Goal: Task Accomplishment & Management: Manage account settings

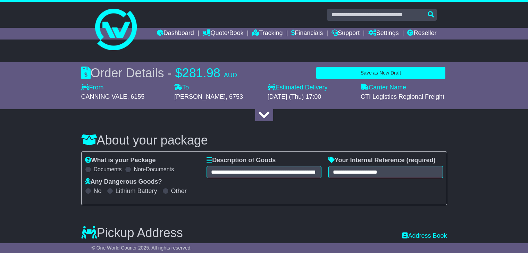
select select "*****"
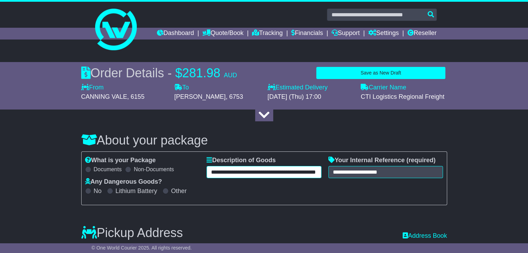
click at [272, 171] on input "**********" at bounding box center [264, 172] width 115 height 12
click at [276, 171] on input "**********" at bounding box center [264, 172] width 115 height 12
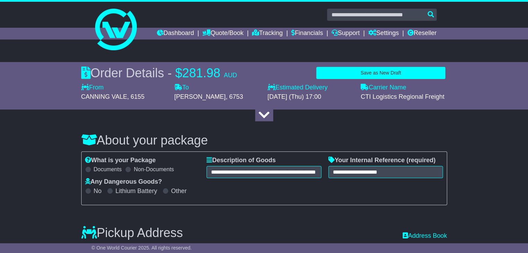
click at [207, 117] on div at bounding box center [264, 115] width 352 height 13
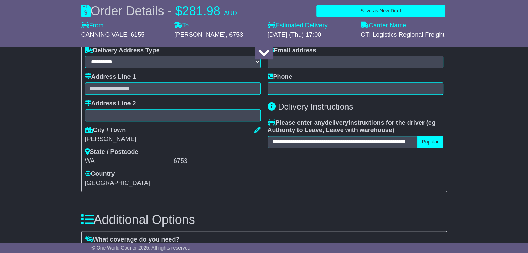
scroll to position [529, 0]
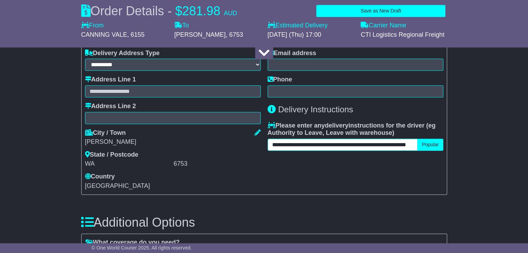
click at [313, 146] on input "**********" at bounding box center [343, 145] width 150 height 12
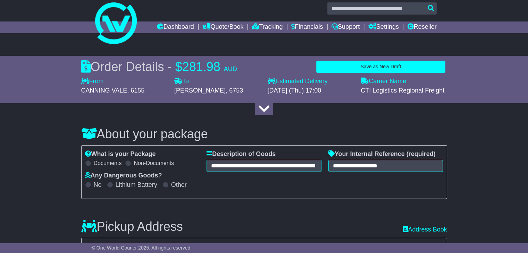
scroll to position [0, 0]
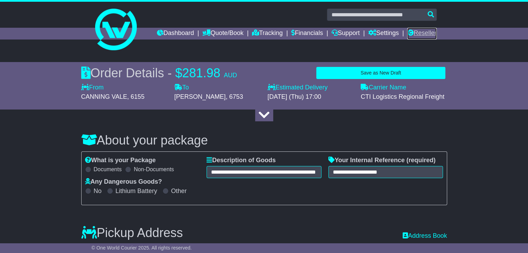
click at [428, 33] on link "Reseller" at bounding box center [421, 34] width 29 height 12
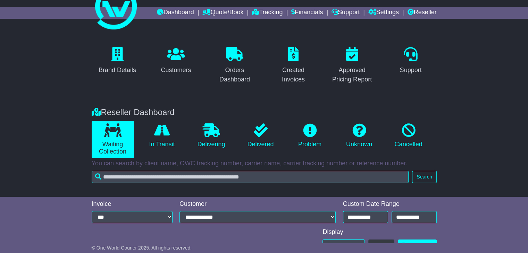
scroll to position [22, 0]
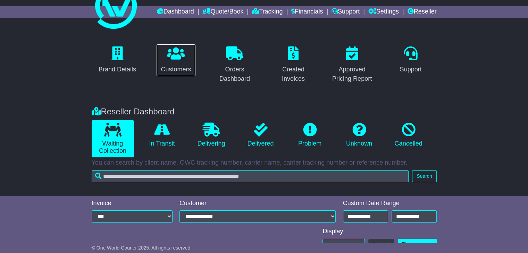
click at [172, 57] on icon at bounding box center [175, 54] width 17 height 14
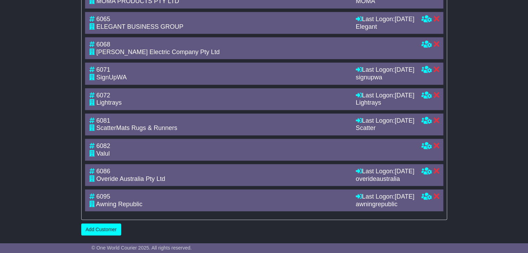
scroll to position [1681, 0]
click at [426, 73] on icon at bounding box center [426, 69] width 10 height 6
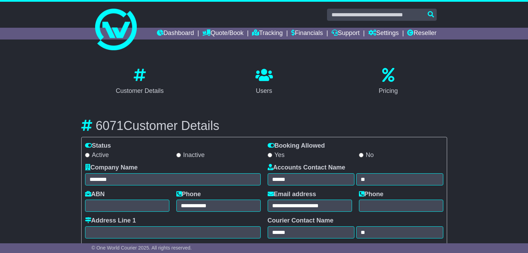
select select "**********"
select select "**"
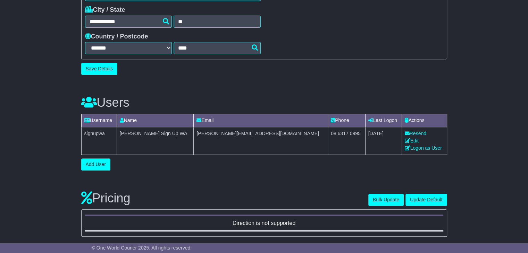
scroll to position [291, 0]
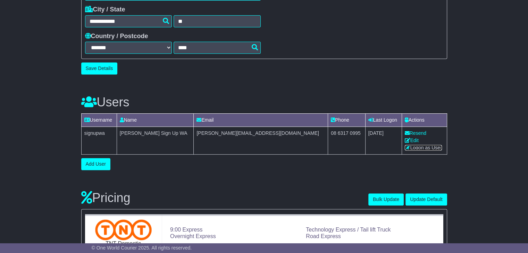
click at [405, 150] on link "Logon as User" at bounding box center [423, 148] width 37 height 6
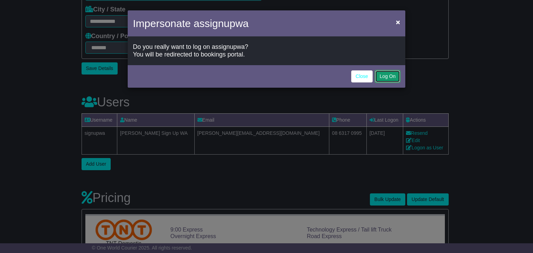
click at [386, 74] on button "Log On" at bounding box center [387, 76] width 25 height 12
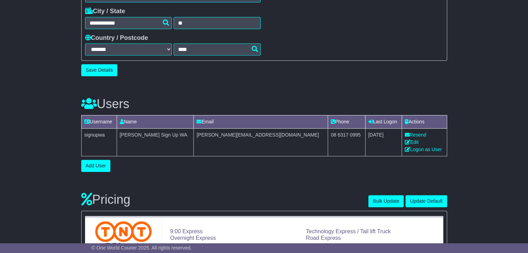
scroll to position [291, 0]
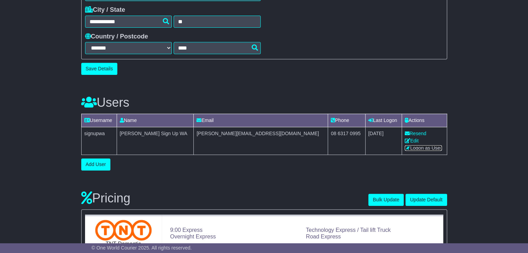
click at [408, 148] on link "Logon as User" at bounding box center [423, 148] width 37 height 6
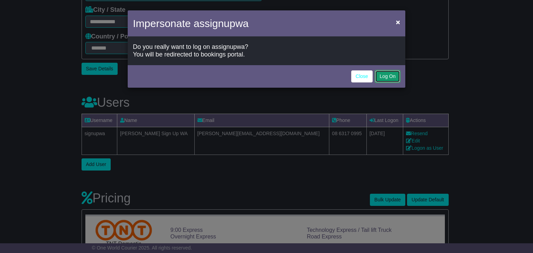
click at [385, 77] on button "Log On" at bounding box center [387, 76] width 25 height 12
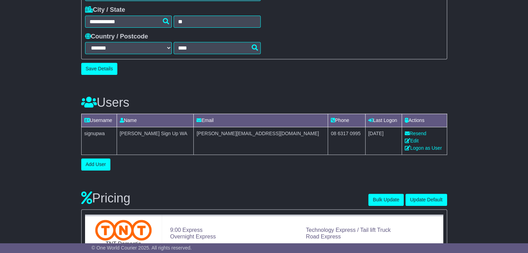
scroll to position [0, 0]
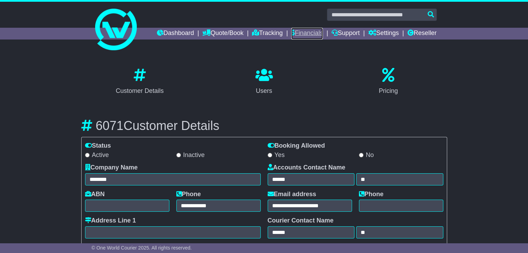
click at [298, 31] on link "Financials" at bounding box center [307, 34] width 32 height 12
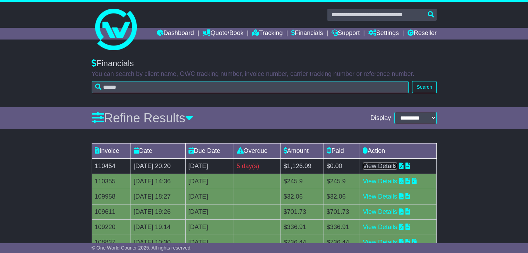
click at [397, 166] on link "View Details" at bounding box center [380, 166] width 34 height 7
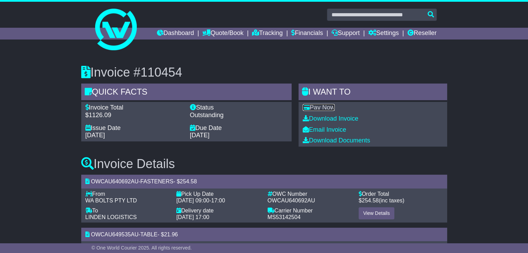
click at [329, 108] on link "Pay Now" at bounding box center [319, 107] width 32 height 7
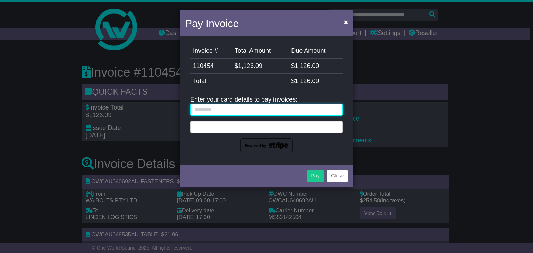
click at [284, 108] on input "text" at bounding box center [266, 110] width 153 height 12
type input "**********"
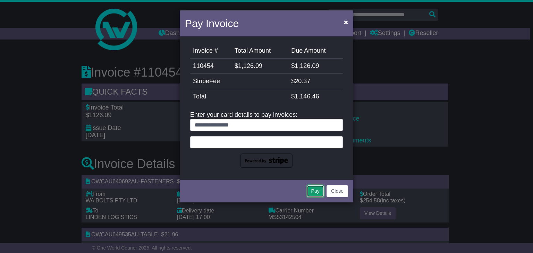
click at [315, 191] on button "Pay" at bounding box center [315, 191] width 17 height 12
click at [338, 191] on button "Close" at bounding box center [338, 191] width 22 height 12
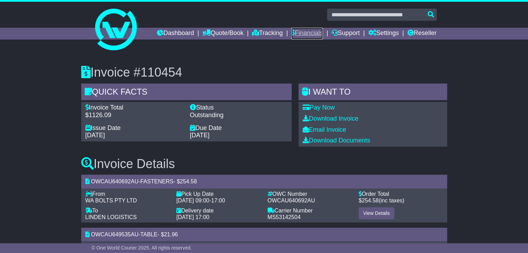
click at [304, 34] on link "Financials" at bounding box center [307, 34] width 32 height 12
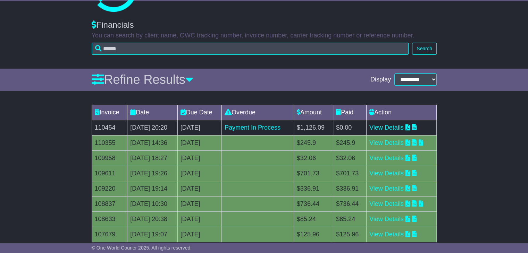
scroll to position [39, 0]
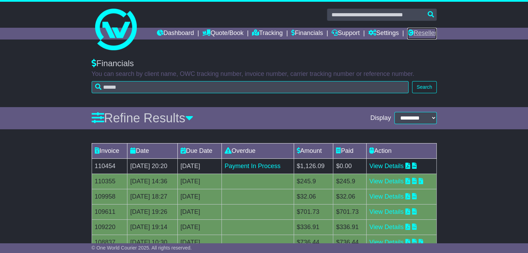
click at [417, 32] on link "Reseller" at bounding box center [421, 34] width 29 height 12
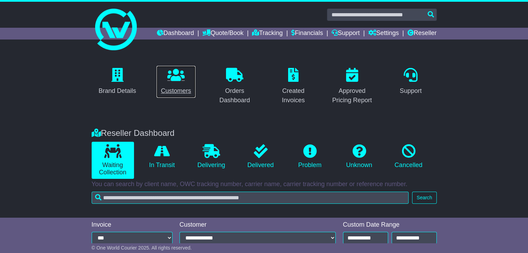
click at [167, 81] on p at bounding box center [176, 75] width 30 height 15
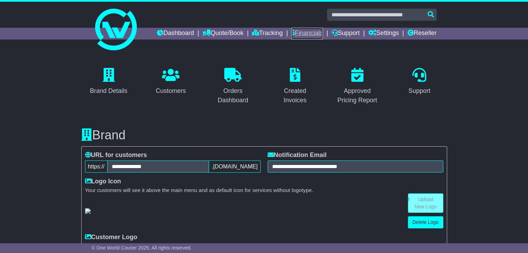
click at [304, 31] on link "Financials" at bounding box center [307, 34] width 32 height 12
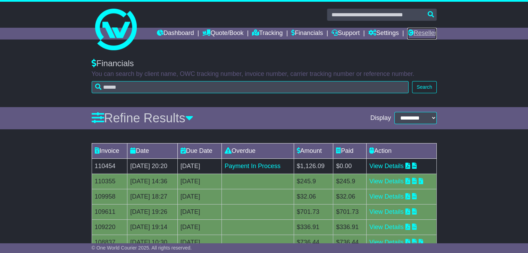
click at [419, 28] on link "Reseller" at bounding box center [421, 34] width 29 height 12
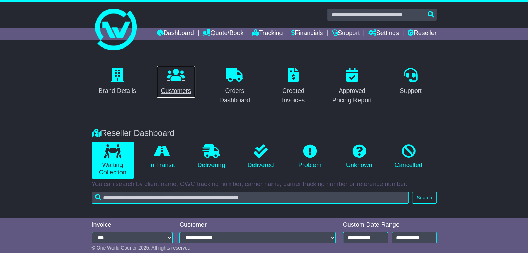
click at [172, 79] on icon at bounding box center [175, 75] width 17 height 14
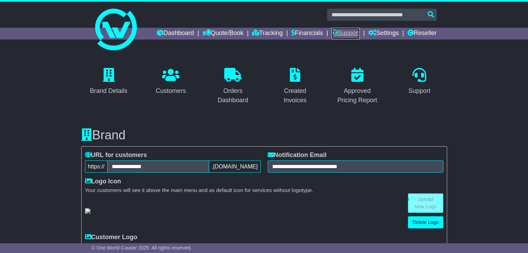
click at [343, 35] on link "Support" at bounding box center [346, 34] width 28 height 12
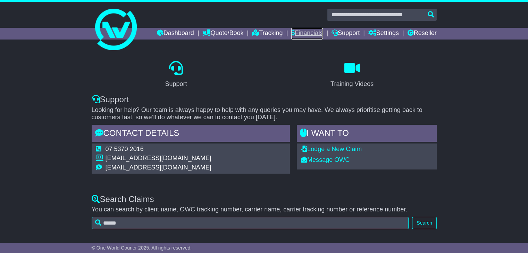
click at [302, 31] on link "Financials" at bounding box center [307, 34] width 32 height 12
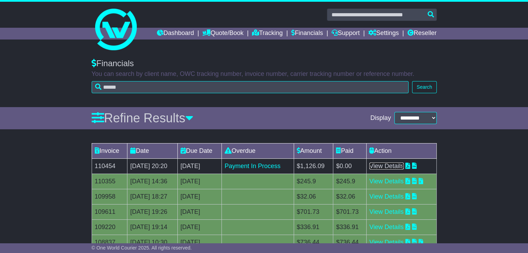
click at [389, 165] on link "View Details" at bounding box center [386, 166] width 34 height 7
click at [384, 164] on link "View Details" at bounding box center [386, 166] width 34 height 7
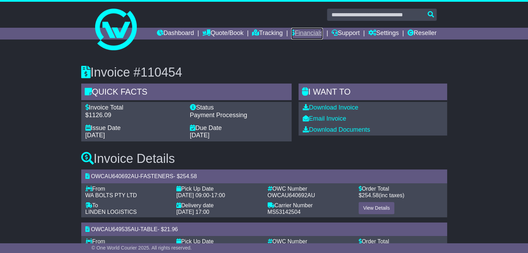
click at [298, 35] on link "Financials" at bounding box center [307, 34] width 32 height 12
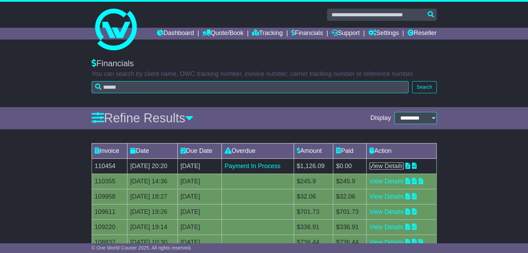
click at [387, 166] on link "View Details" at bounding box center [386, 166] width 34 height 7
click at [419, 36] on link "Reseller" at bounding box center [421, 34] width 29 height 12
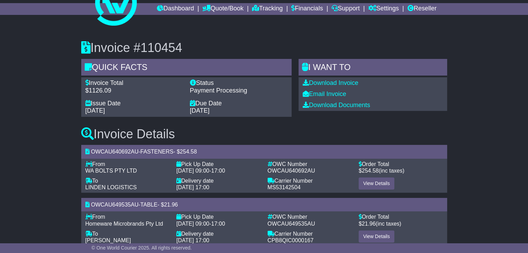
scroll to position [25, 0]
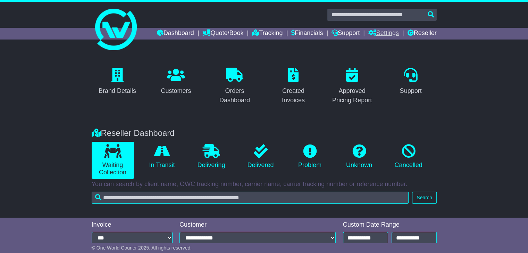
click at [383, 33] on link "Settings" at bounding box center [383, 34] width 31 height 12
click at [381, 44] on link "Settings" at bounding box center [396, 46] width 55 height 8
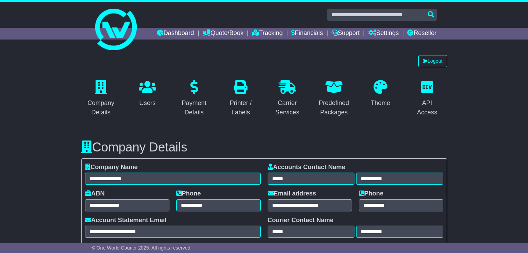
select select "**********"
select select "**"
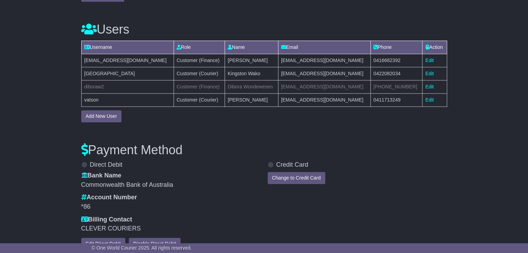
scroll to position [613, 0]
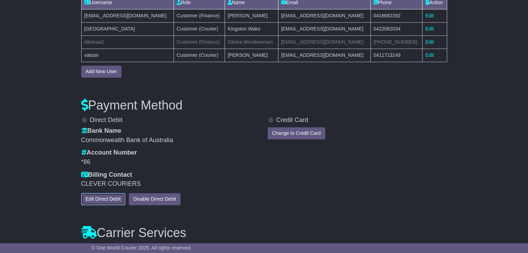
click at [102, 198] on button "Edit Direct Debit" at bounding box center [103, 199] width 44 height 12
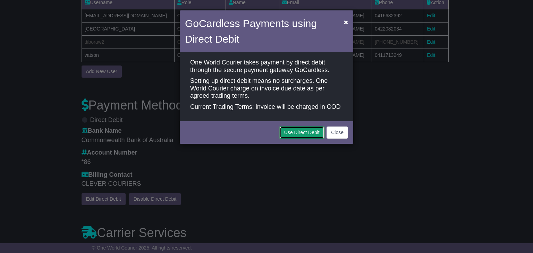
click at [306, 131] on button "Use Direct Debit" at bounding box center [302, 133] width 44 height 12
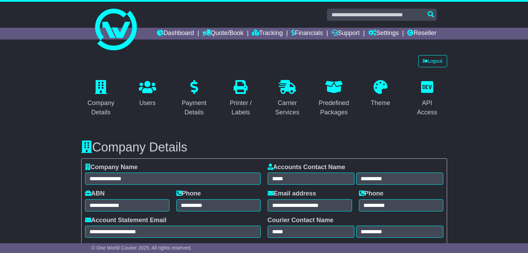
select select "**********"
select select "**"
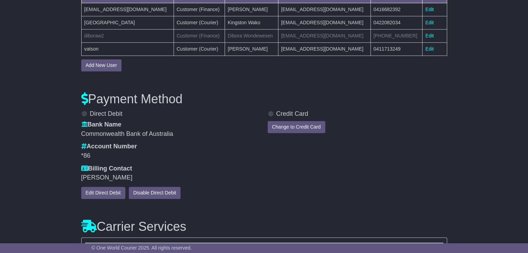
scroll to position [620, 0]
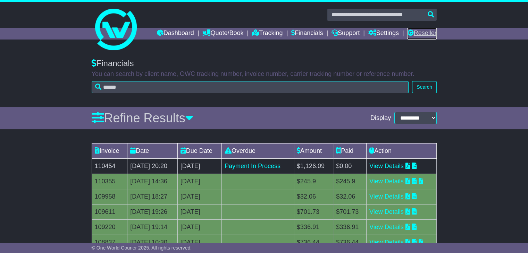
click at [424, 33] on link "Reseller" at bounding box center [421, 34] width 29 height 12
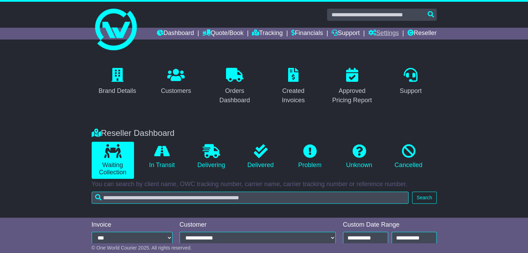
click at [380, 35] on link "Settings" at bounding box center [383, 34] width 31 height 12
click at [375, 45] on link "Settings" at bounding box center [396, 46] width 55 height 8
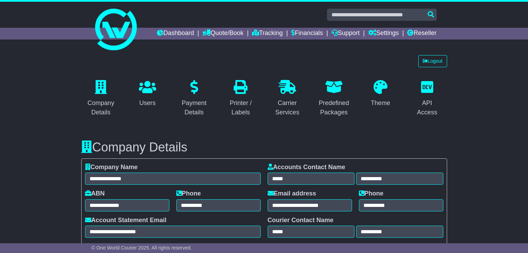
select select "**********"
select select "**"
click at [300, 35] on link "Financials" at bounding box center [307, 34] width 32 height 12
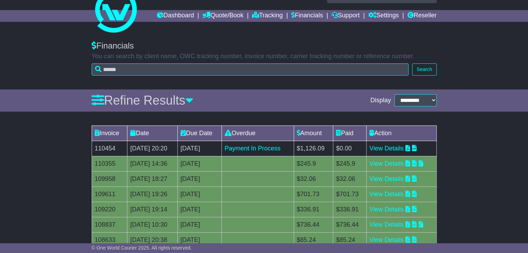
scroll to position [20, 0]
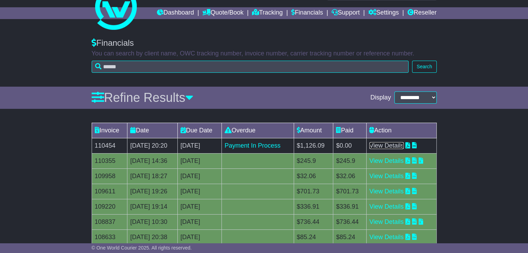
click at [400, 145] on link "View Details" at bounding box center [386, 145] width 34 height 7
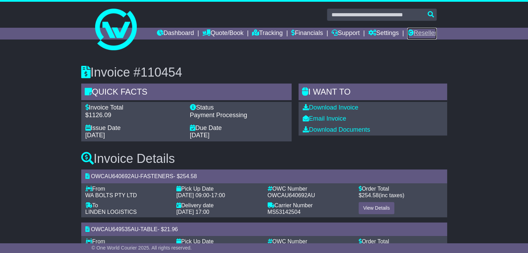
click at [417, 31] on link "Reseller" at bounding box center [421, 34] width 29 height 12
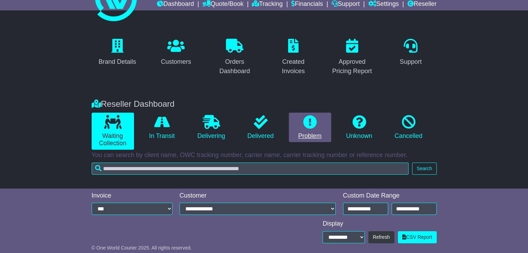
scroll to position [29, 0]
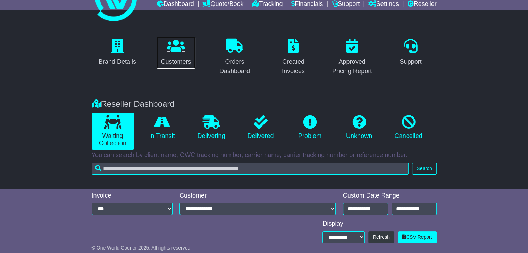
click at [167, 41] on icon at bounding box center [175, 46] width 17 height 14
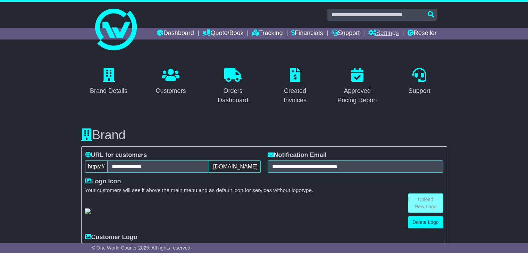
click at [384, 34] on link "Settings" at bounding box center [383, 34] width 31 height 12
click at [379, 44] on link "Settings" at bounding box center [396, 46] width 55 height 8
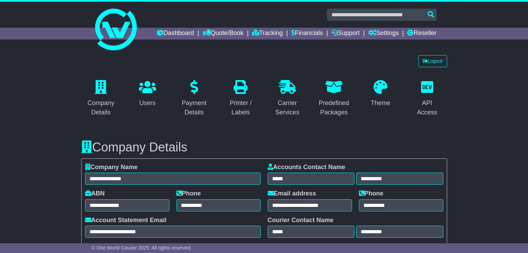
select select "**********"
select select "**"
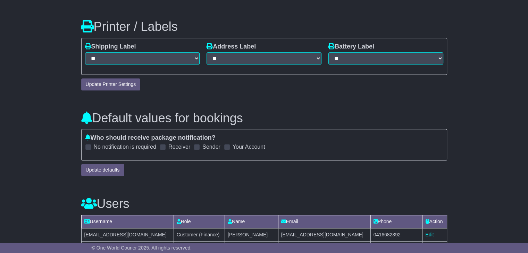
scroll to position [393, 0]
click at [160, 147] on span at bounding box center [163, 147] width 6 height 6
click at [199, 146] on span at bounding box center [197, 147] width 6 height 6
click at [164, 145] on span at bounding box center [163, 147] width 6 height 6
click at [186, 145] on label "Receiver" at bounding box center [179, 147] width 22 height 7
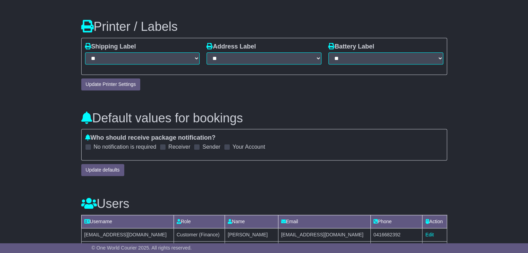
click at [160, 145] on span at bounding box center [163, 147] width 6 height 6
click at [108, 172] on button "Update defaults" at bounding box center [102, 170] width 43 height 12
click at [112, 170] on button "Update defaults" at bounding box center [102, 170] width 43 height 12
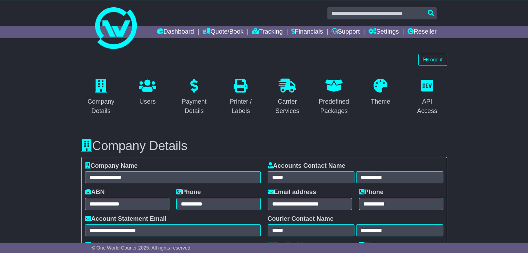
scroll to position [0, 0]
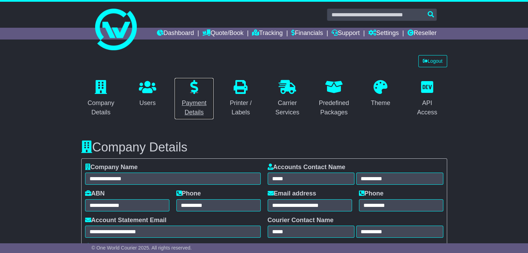
click at [189, 88] on p at bounding box center [194, 87] width 31 height 15
click at [388, 32] on link "Settings" at bounding box center [383, 34] width 31 height 12
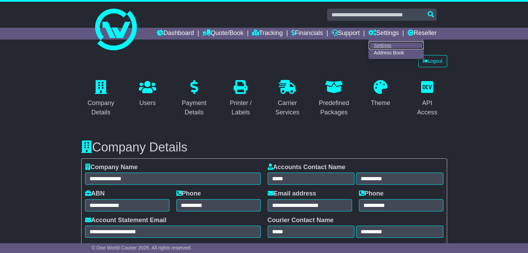
click at [380, 42] on link "Settings" at bounding box center [396, 46] width 55 height 8
select select "**********"
select select "**"
click at [415, 33] on link "Reseller" at bounding box center [421, 34] width 29 height 12
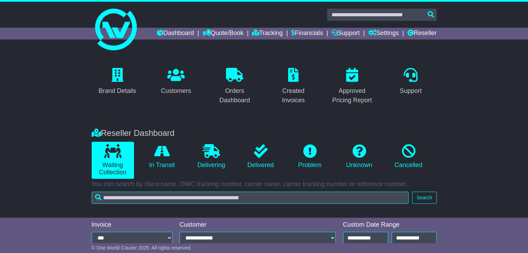
scroll to position [18, 0]
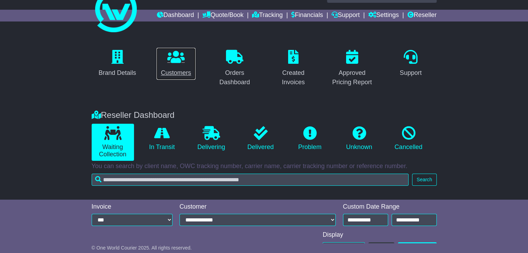
click at [181, 73] on div "Customers" at bounding box center [176, 72] width 30 height 9
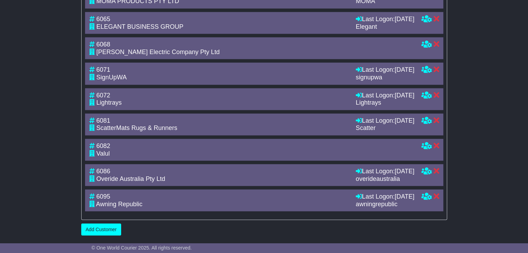
scroll to position [1748, 0]
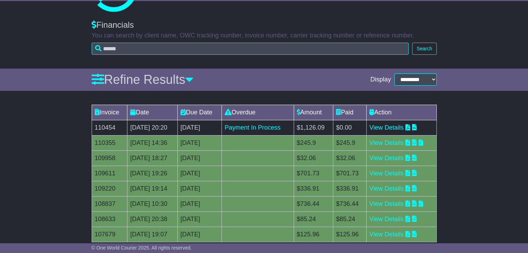
scroll to position [41, 0]
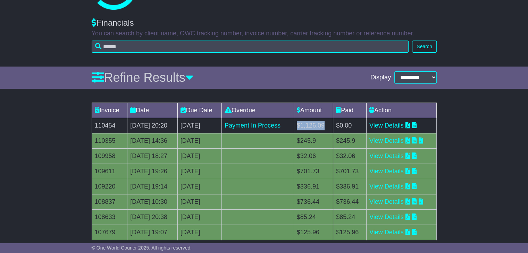
drag, startPoint x: 344, startPoint y: 125, endPoint x: 316, endPoint y: 127, distance: 28.6
click at [316, 127] on td "$1,126.09" at bounding box center [313, 125] width 39 height 15
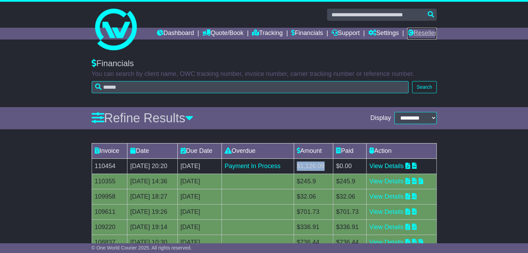
click at [423, 33] on link "Reseller" at bounding box center [421, 34] width 29 height 12
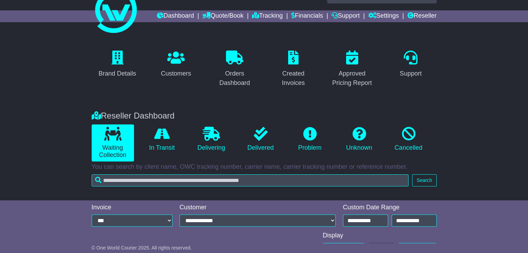
scroll to position [18, 0]
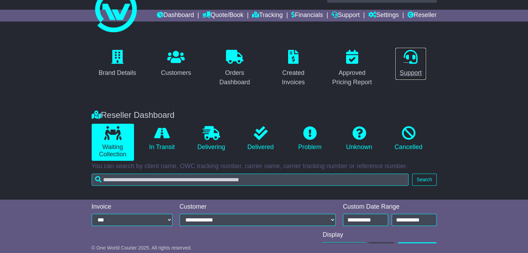
click at [419, 55] on p at bounding box center [411, 57] width 22 height 15
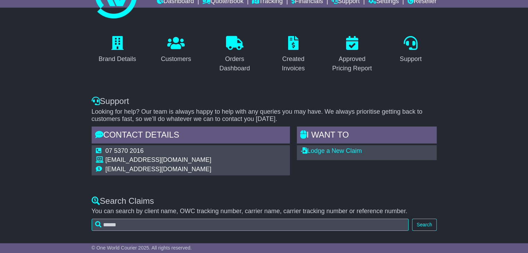
scroll to position [33, 0]
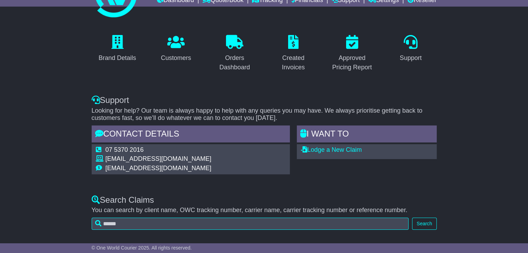
click at [182, 167] on td "[EMAIL_ADDRESS][DOMAIN_NAME]" at bounding box center [159, 169] width 106 height 8
copy div "[EMAIL_ADDRESS][DOMAIN_NAME]"
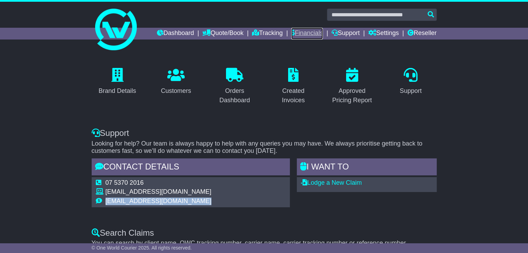
click at [310, 34] on link "Financials" at bounding box center [307, 34] width 32 height 12
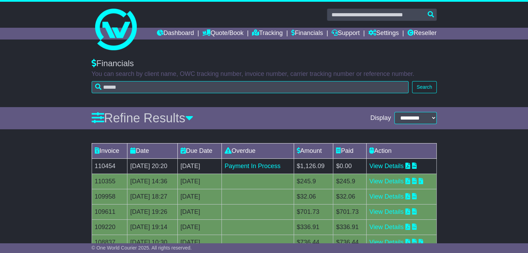
click at [103, 165] on td "110454" at bounding box center [110, 166] width 36 height 15
copy td "110454"
click at [297, 138] on div "**********" at bounding box center [264, 187] width 528 height 271
click at [425, 33] on link "Reseller" at bounding box center [421, 34] width 29 height 12
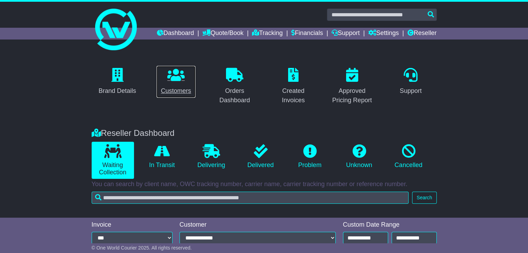
click at [176, 80] on icon at bounding box center [175, 75] width 17 height 14
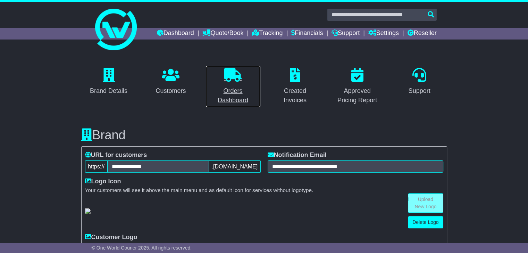
click at [233, 84] on link "Orders Dashboard" at bounding box center [233, 87] width 55 height 42
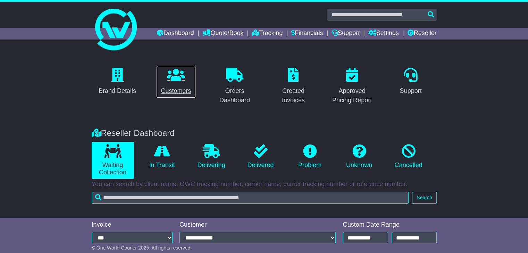
click at [174, 74] on icon at bounding box center [175, 75] width 17 height 14
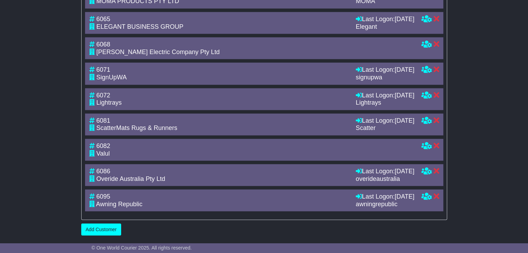
scroll to position [1748, 0]
click at [359, 128] on div "Scatter" at bounding box center [385, 129] width 59 height 8
click at [426, 73] on icon at bounding box center [426, 69] width 10 height 6
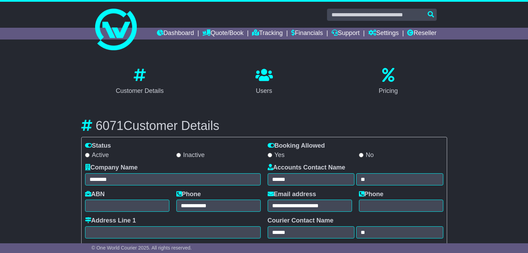
select select "**********"
select select "**"
click at [162, 34] on link "Dashboard" at bounding box center [175, 34] width 37 height 12
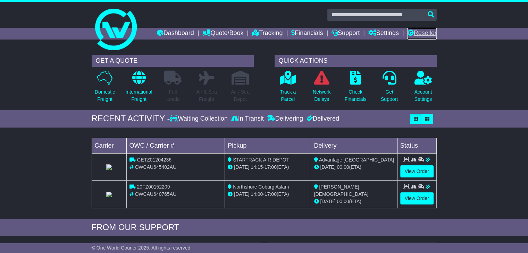
click at [417, 35] on link "Reseller" at bounding box center [421, 34] width 29 height 12
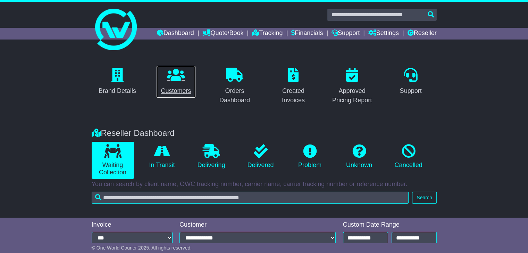
click at [185, 81] on p at bounding box center [176, 75] width 30 height 15
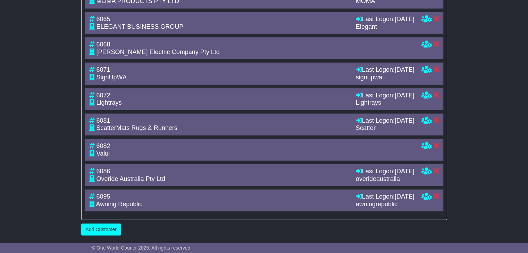
scroll to position [1740, 0]
click at [425, 73] on icon at bounding box center [426, 69] width 10 height 6
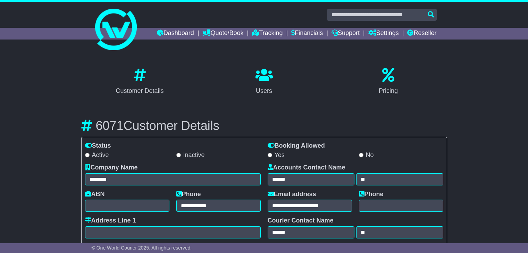
select select "**********"
select select "**"
click at [275, 127] on h3 "6071 Customer Details" at bounding box center [264, 126] width 366 height 14
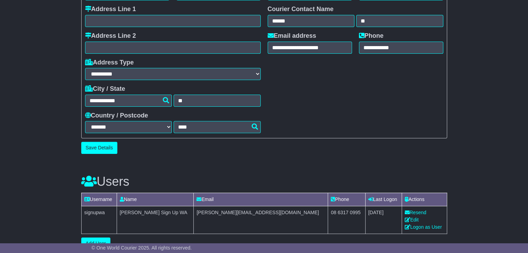
scroll to position [287, 0]
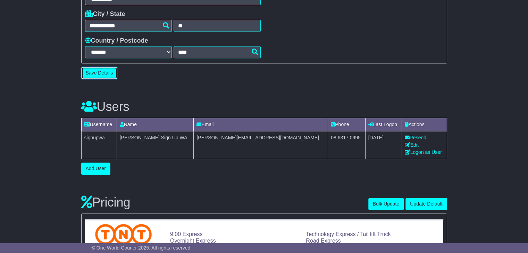
click at [110, 75] on button "Save Details" at bounding box center [99, 73] width 36 height 12
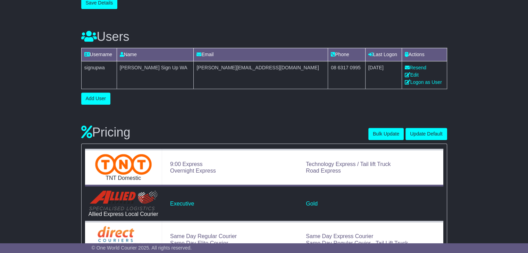
scroll to position [358, 0]
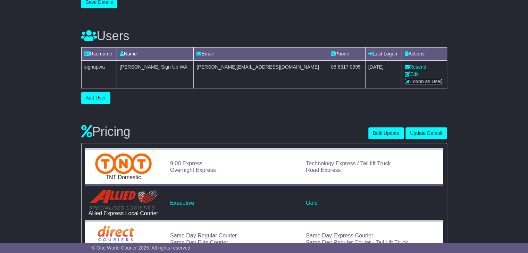
click at [405, 82] on link "Logon as User" at bounding box center [423, 82] width 37 height 6
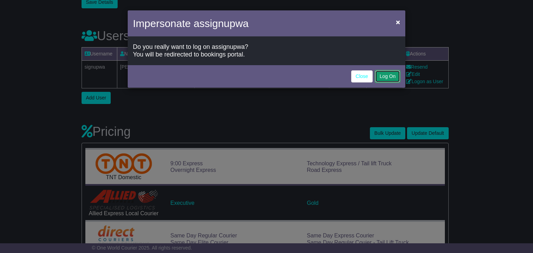
click at [390, 79] on button "Log On" at bounding box center [387, 76] width 25 height 12
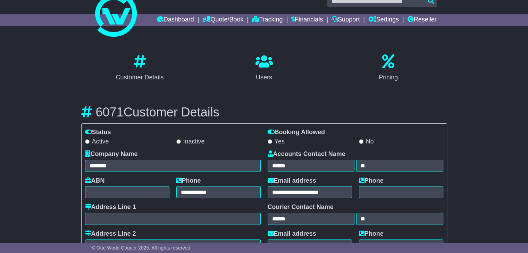
scroll to position [0, 0]
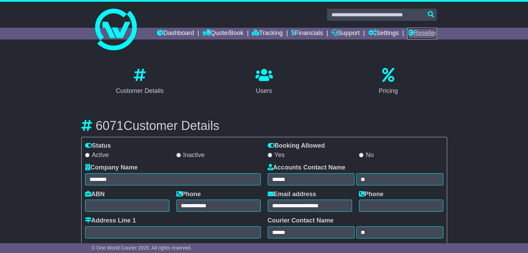
click at [419, 31] on link "Reseller" at bounding box center [421, 34] width 29 height 12
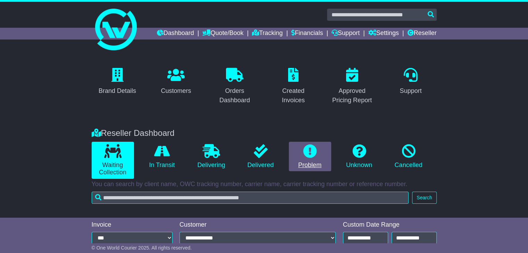
scroll to position [118, 0]
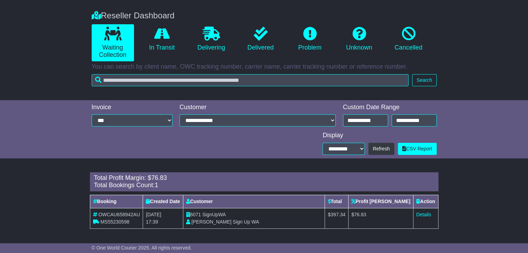
click at [152, 20] on div "Reseller Dashboard Waiting Collection In Transit Delivering Delivered Problem U…" at bounding box center [264, 34] width 352 height 54
click at [166, 48] on link "In Transit" at bounding box center [162, 39] width 42 height 30
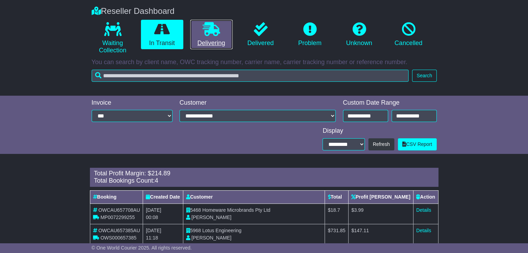
click at [203, 38] on link "Delivering" at bounding box center [211, 35] width 42 height 30
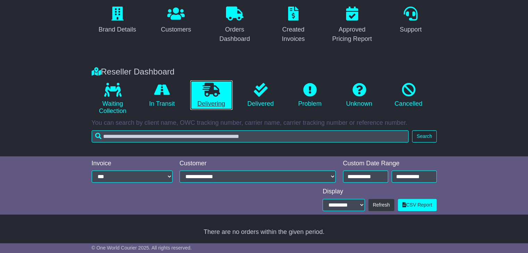
scroll to position [61, 0]
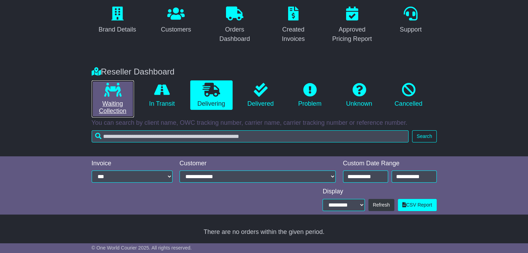
click at [101, 94] on link "Waiting Collection" at bounding box center [113, 99] width 42 height 37
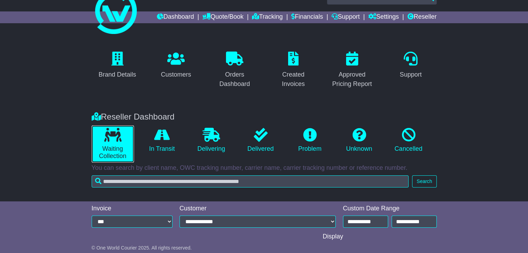
scroll to position [0, 0]
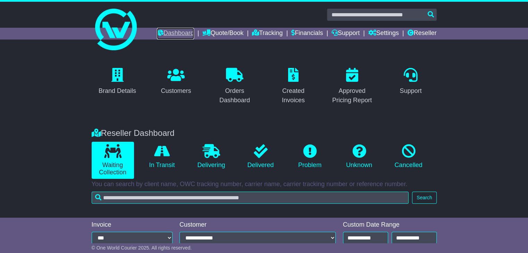
click at [168, 35] on link "Dashboard" at bounding box center [175, 34] width 37 height 12
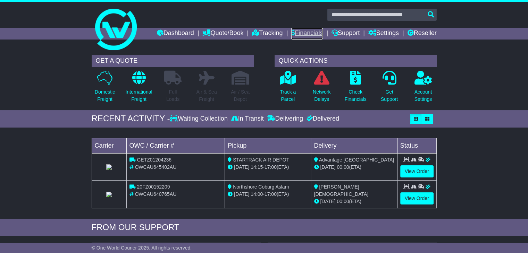
click at [304, 38] on link "Financials" at bounding box center [307, 34] width 32 height 12
